Goal: Transaction & Acquisition: Purchase product/service

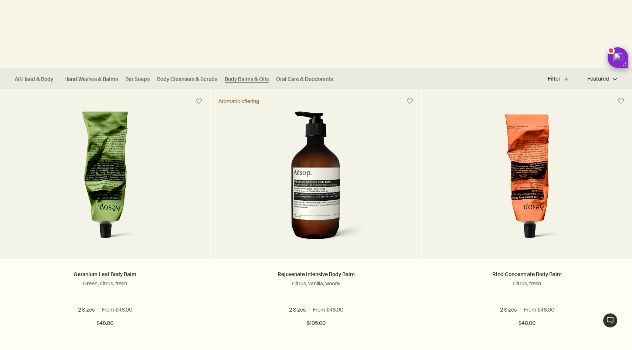
scroll to position [178, 0]
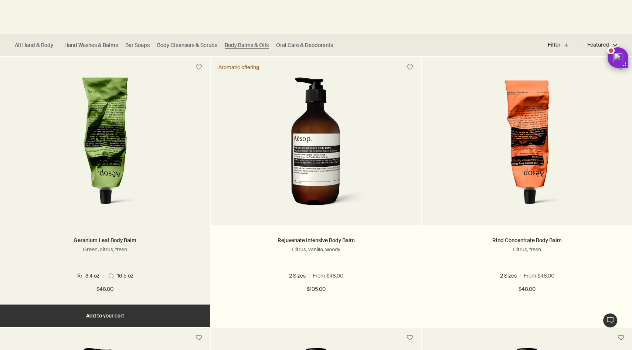
click at [127, 229] on div "Geranium Leaf Body Balm Green, citrus, fresh 2 Sizes / From $48.00 3.4 oz 16.5 …" at bounding box center [105, 264] width 210 height 79
click at [113, 245] on div "Geranium Leaf Body Balm Green, citrus, fresh" at bounding box center [105, 251] width 188 height 30
click at [101, 168] on img at bounding box center [104, 145] width 119 height 137
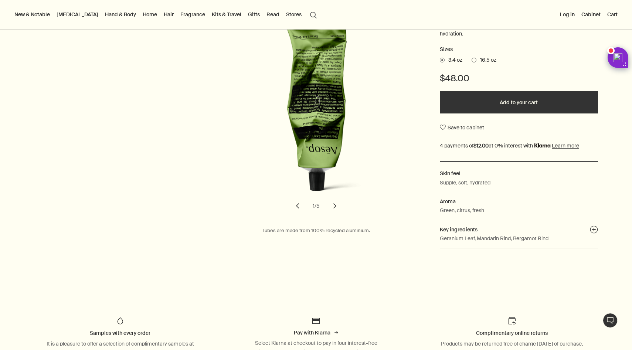
click at [454, 211] on p "Green, citrus, fresh" at bounding box center [462, 210] width 44 height 8
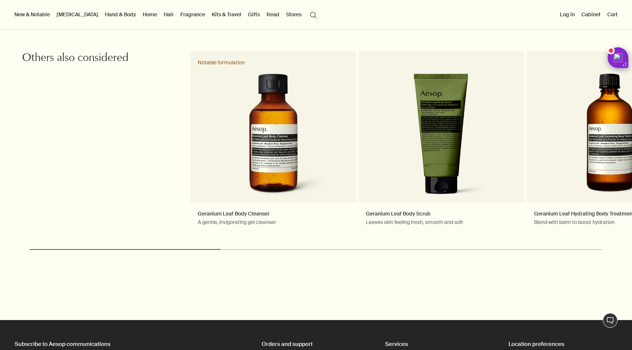
scroll to position [1375, 0]
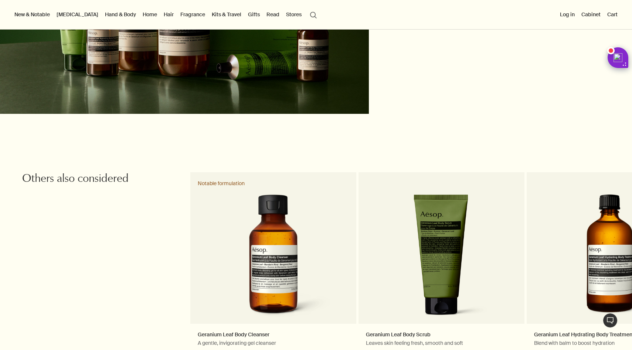
click at [103, 14] on link "Hand & Body" at bounding box center [120, 15] width 34 height 10
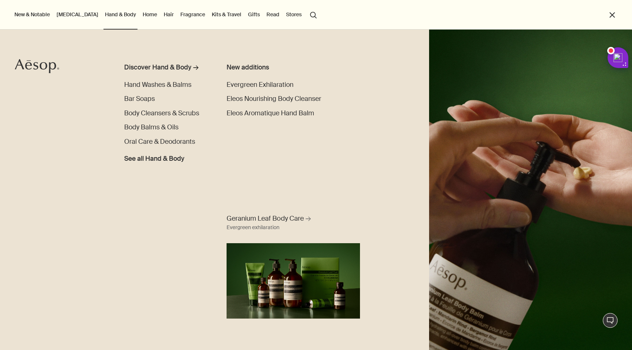
click at [37, 14] on button "New & Notable" at bounding box center [32, 15] width 38 height 10
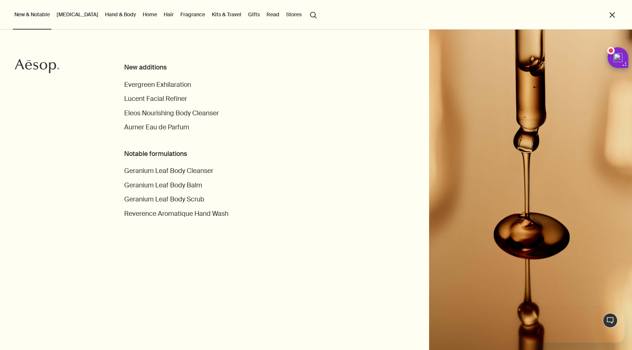
scroll to position [0, 0]
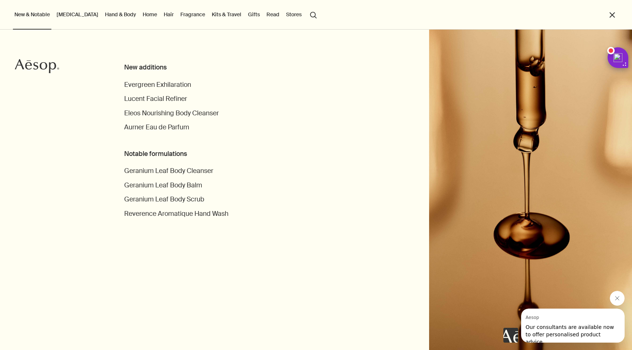
click at [179, 14] on link "Fragrance" at bounding box center [193, 15] width 28 height 10
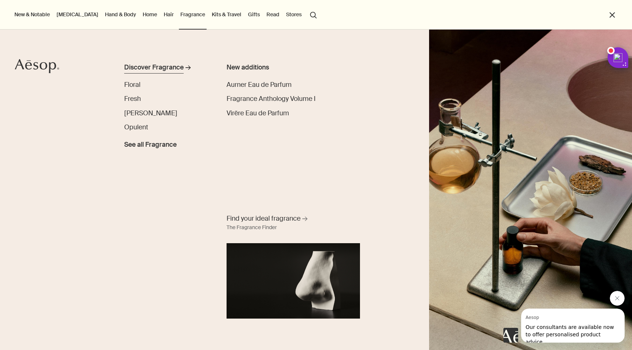
click at [160, 69] on div "Discover Fragrance" at bounding box center [153, 68] width 59 height 10
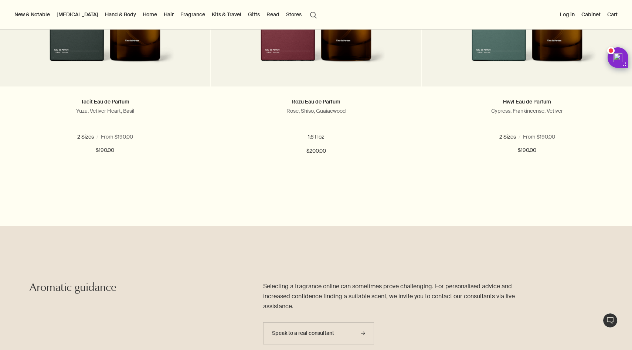
scroll to position [2352, 0]
